Goal: Entertainment & Leisure: Consume media (video, audio)

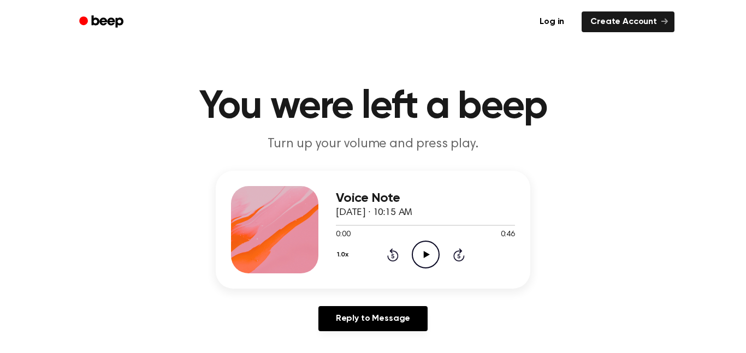
click at [420, 250] on icon "Play Audio" at bounding box center [426, 255] width 28 height 28
click at [419, 260] on icon "Play Audio" at bounding box center [426, 255] width 28 height 28
click at [412, 257] on icon "Play Audio" at bounding box center [426, 255] width 28 height 28
click at [423, 258] on icon "Pause Audio" at bounding box center [426, 255] width 28 height 28
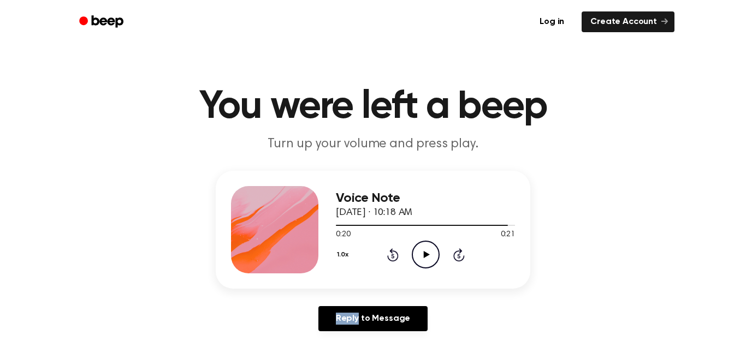
click at [423, 258] on icon "Play Audio" at bounding box center [426, 255] width 28 height 28
click at [442, 271] on div "Voice Note September 25, 2025 · 10:18 AM 0:00 0:26 Your browser does not suppor…" at bounding box center [425, 229] width 179 height 87
click at [419, 247] on icon "Play Audio" at bounding box center [426, 255] width 28 height 28
click at [422, 259] on icon "Play Audio" at bounding box center [426, 255] width 28 height 28
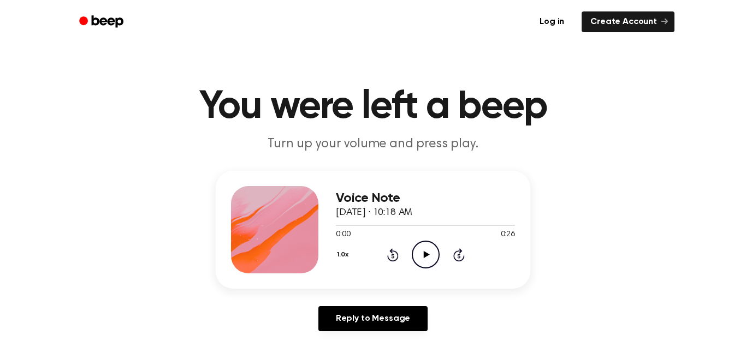
click at [418, 253] on icon "Play Audio" at bounding box center [426, 255] width 28 height 28
click at [424, 248] on icon "Play Audio" at bounding box center [426, 255] width 28 height 28
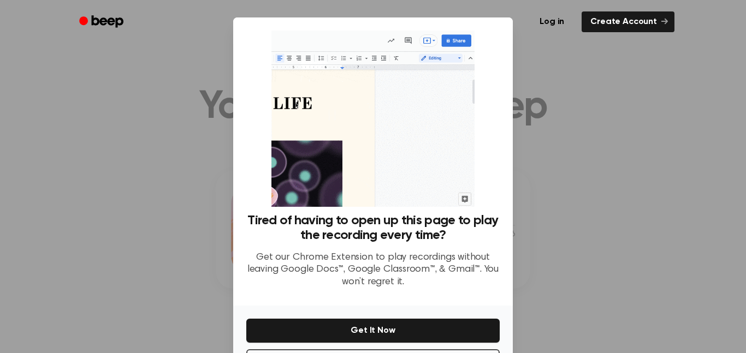
scroll to position [44, 0]
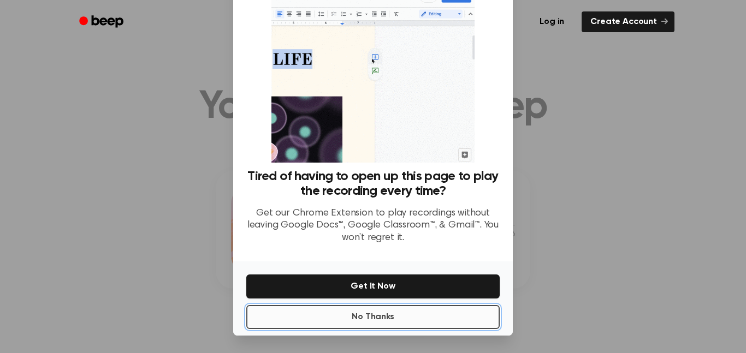
click at [431, 316] on button "No Thanks" at bounding box center [372, 317] width 253 height 24
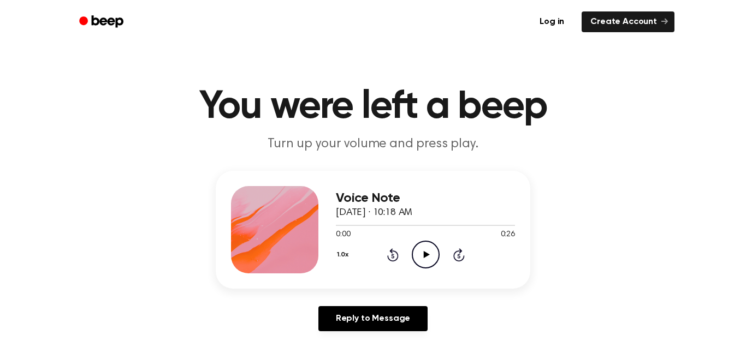
click at [433, 249] on icon "Play Audio" at bounding box center [426, 255] width 28 height 28
click at [427, 250] on icon "Play Audio" at bounding box center [426, 255] width 28 height 28
click at [429, 251] on icon "Play Audio" at bounding box center [426, 255] width 28 height 28
click at [248, 129] on header "You were left a beep Turn up your volume and press play." at bounding box center [373, 120] width 720 height 66
click at [448, 256] on div "1.0x Rewind 5 seconds Play Audio Skip 5 seconds" at bounding box center [425, 255] width 179 height 28
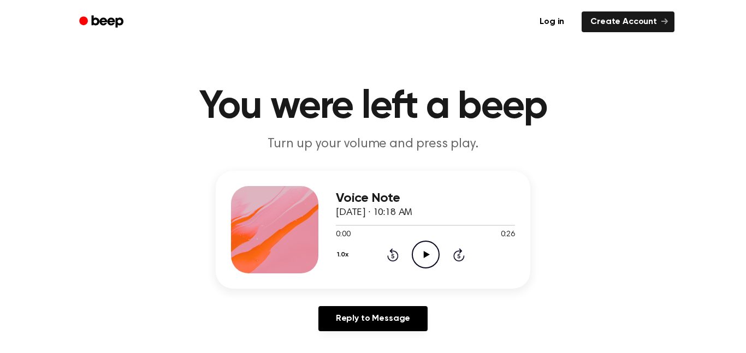
click at [426, 254] on icon at bounding box center [426, 254] width 6 height 7
click at [412, 242] on icon "Play Audio" at bounding box center [426, 255] width 28 height 28
